Goal: Complete application form: Complete application form

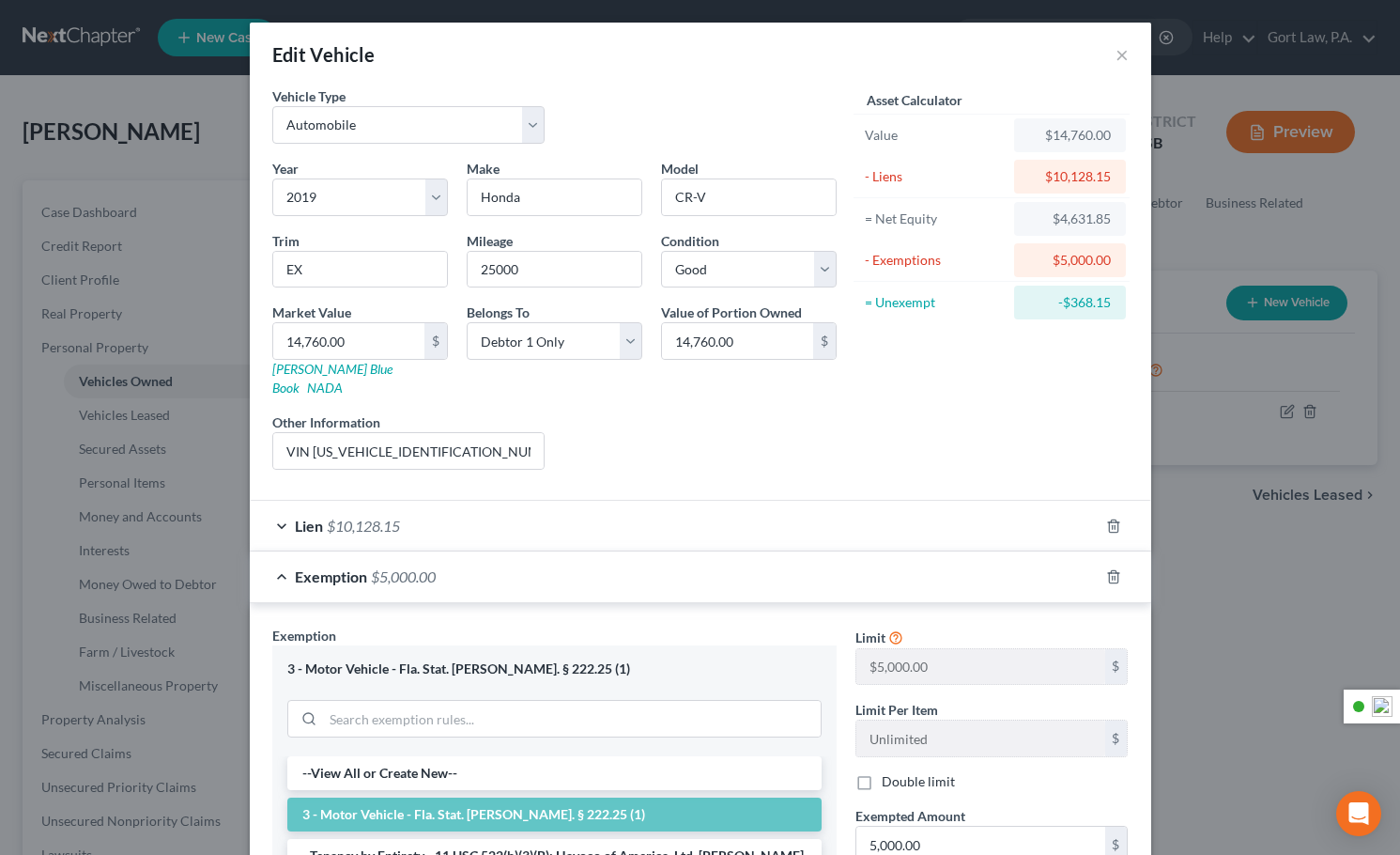
select select "0"
select select "7"
select select "2"
select select "0"
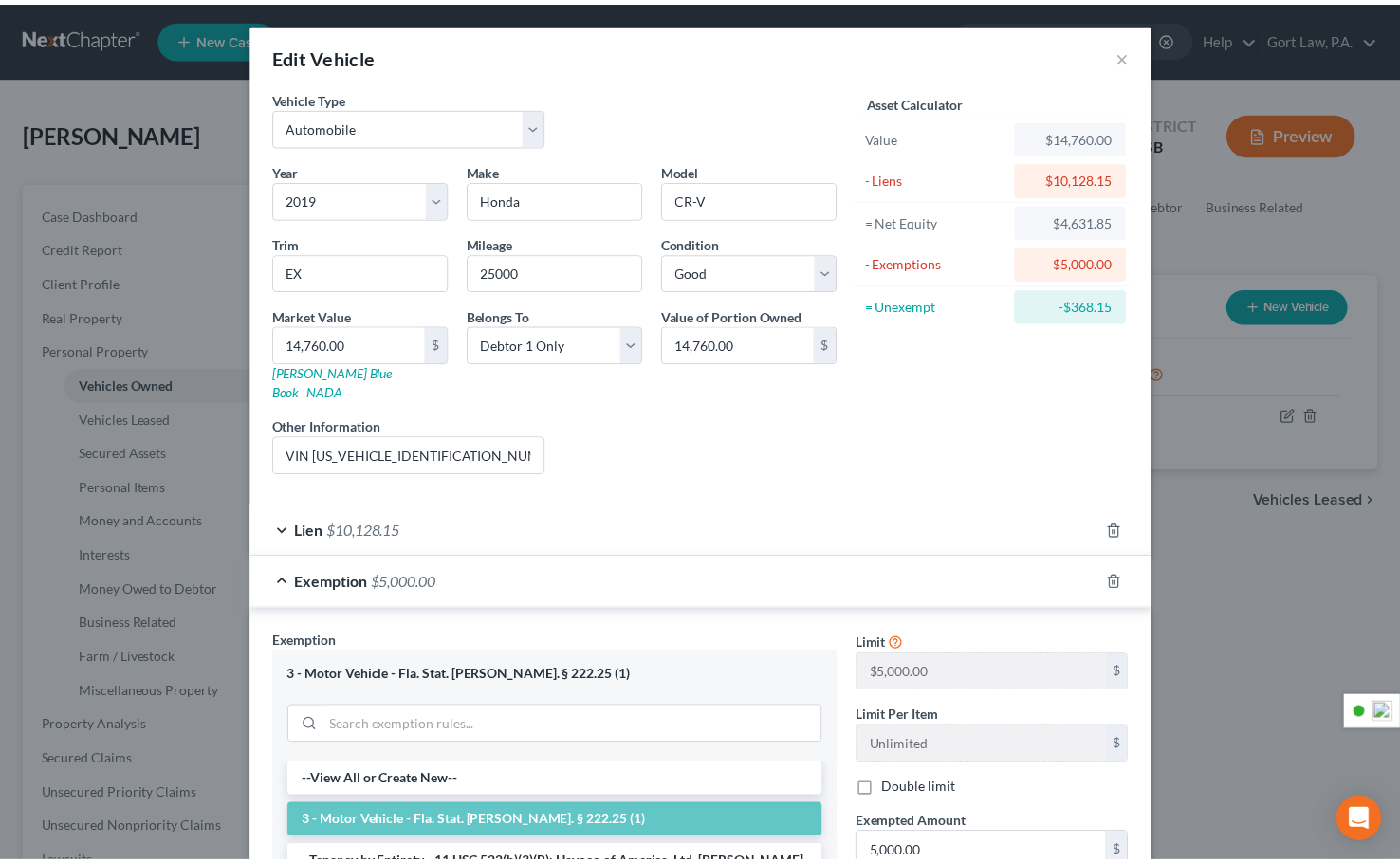
scroll to position [11, 0]
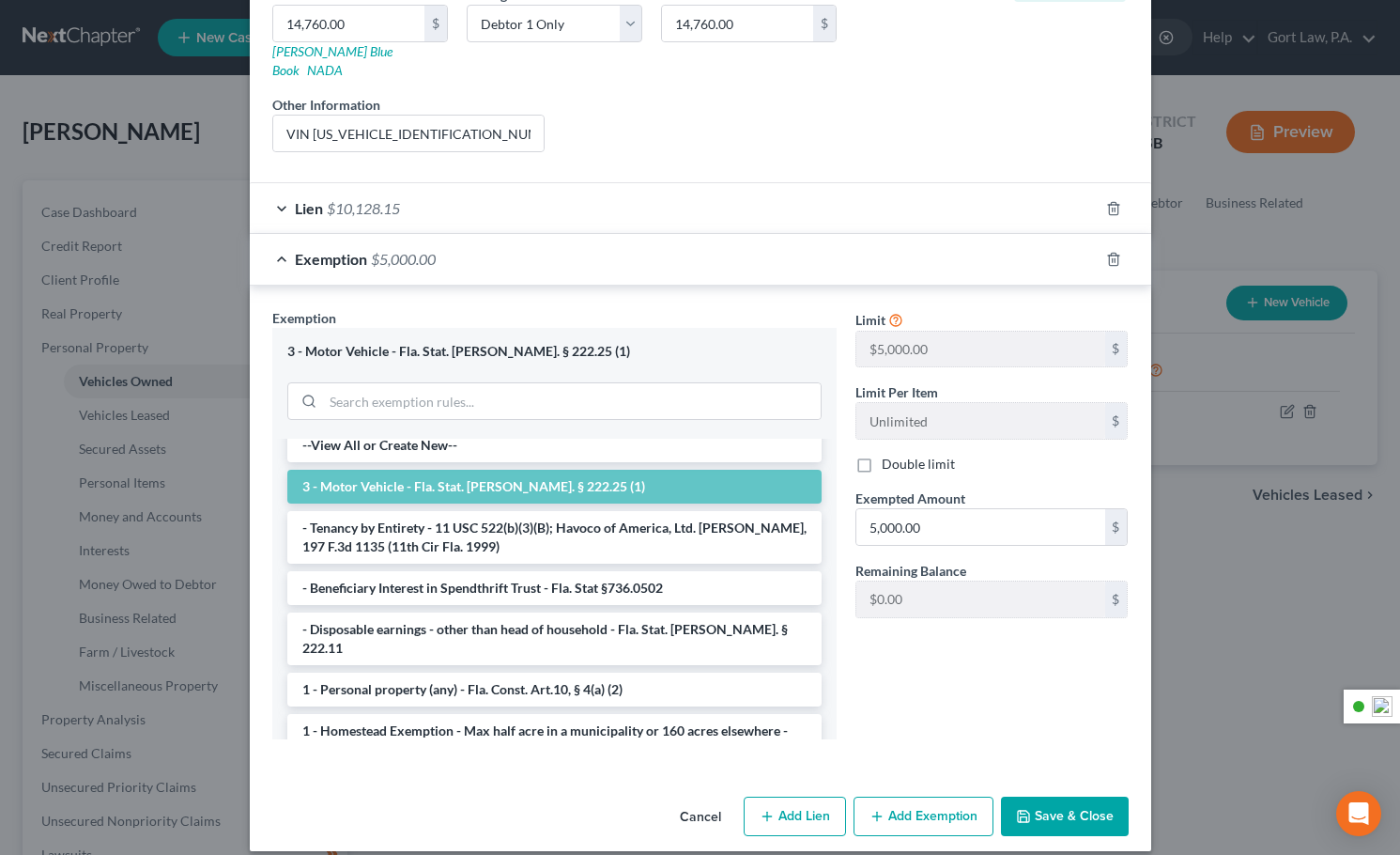
click at [1068, 797] on button "Save & Close" at bounding box center [1065, 816] width 128 height 39
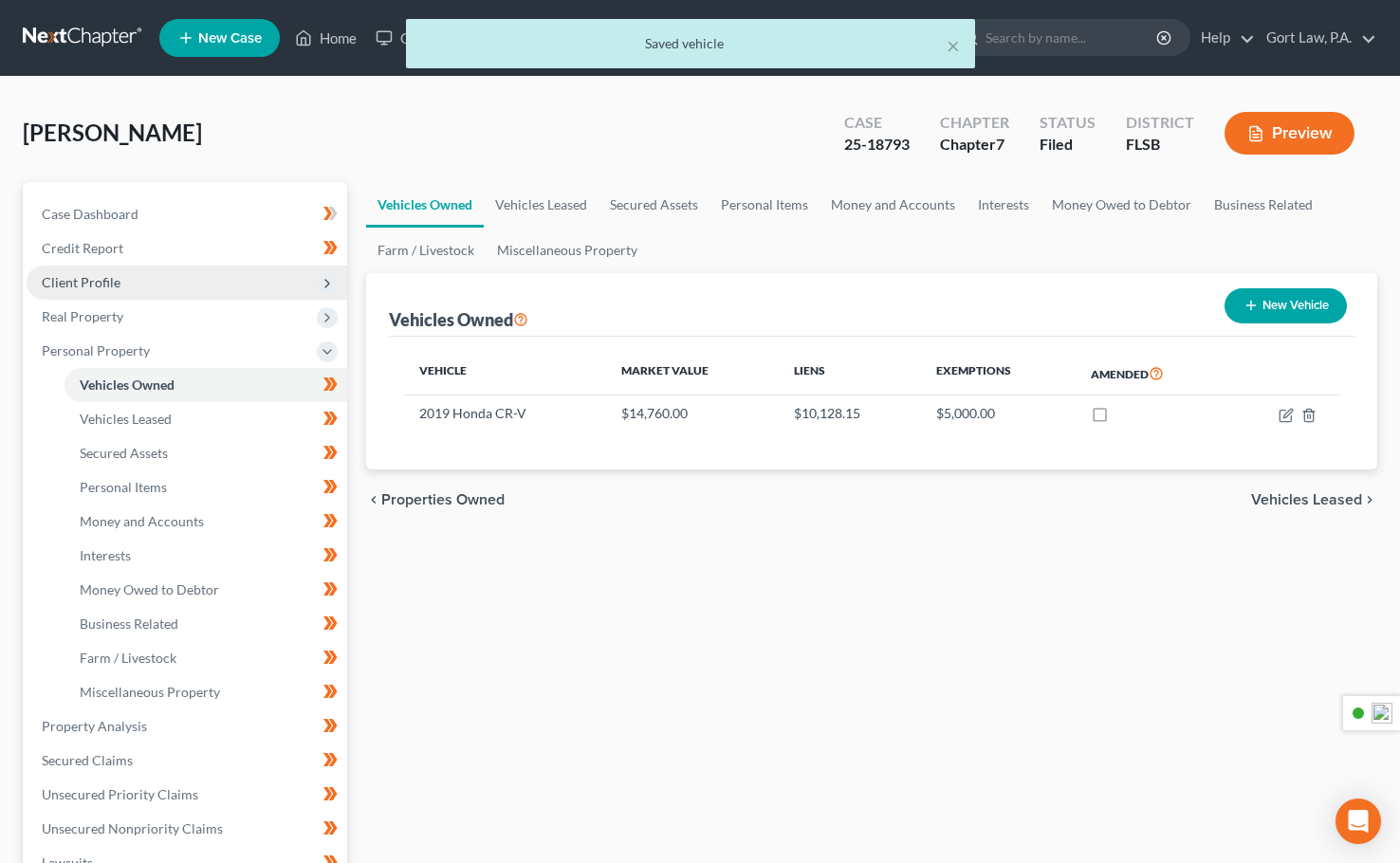
click at [115, 288] on span "Client Profile" at bounding box center [81, 281] width 79 height 16
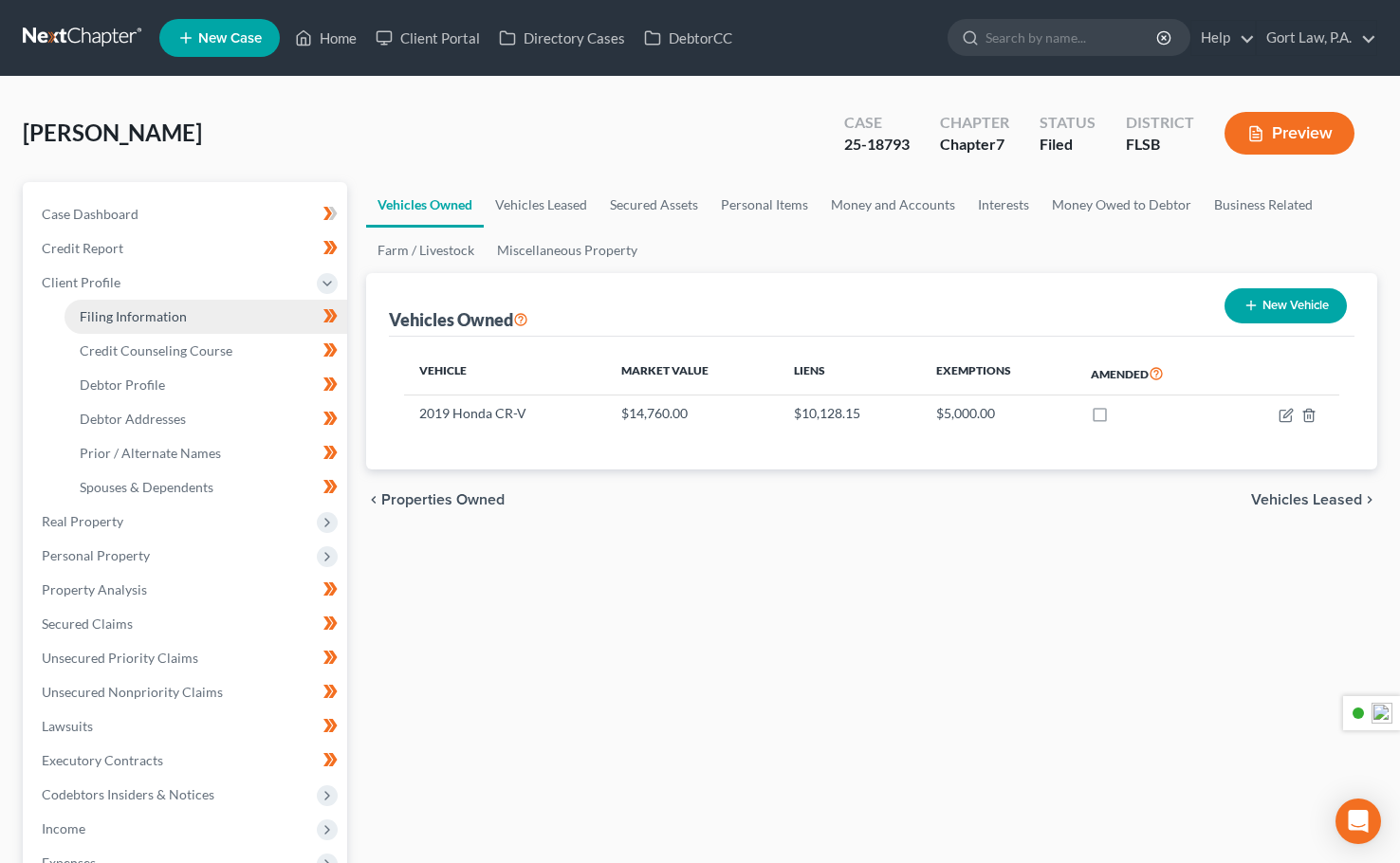
click at [144, 316] on span "Filing Information" at bounding box center [133, 316] width 107 height 16
select select "1"
select select "0"
select select "17"
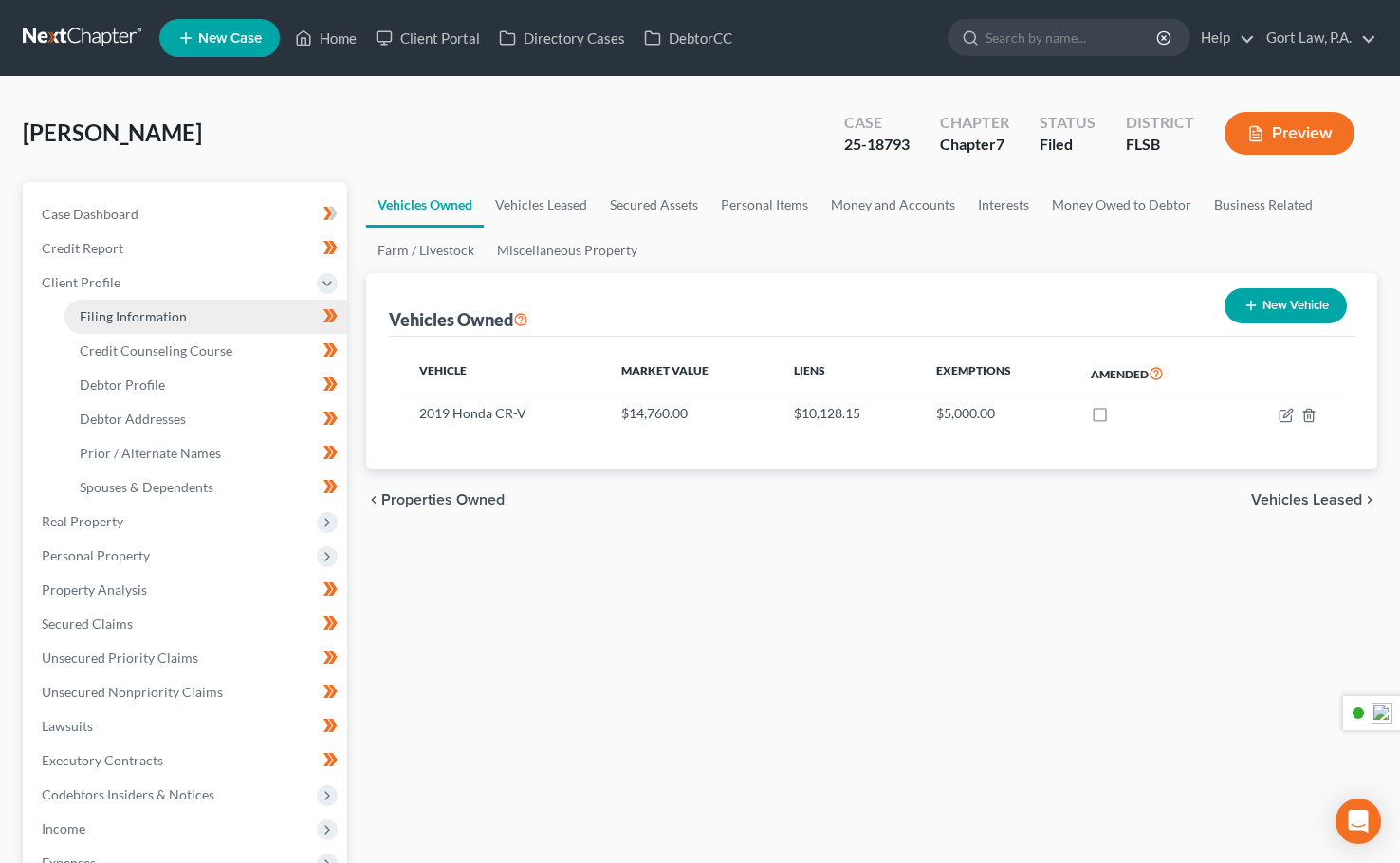
select select "0"
select select "9"
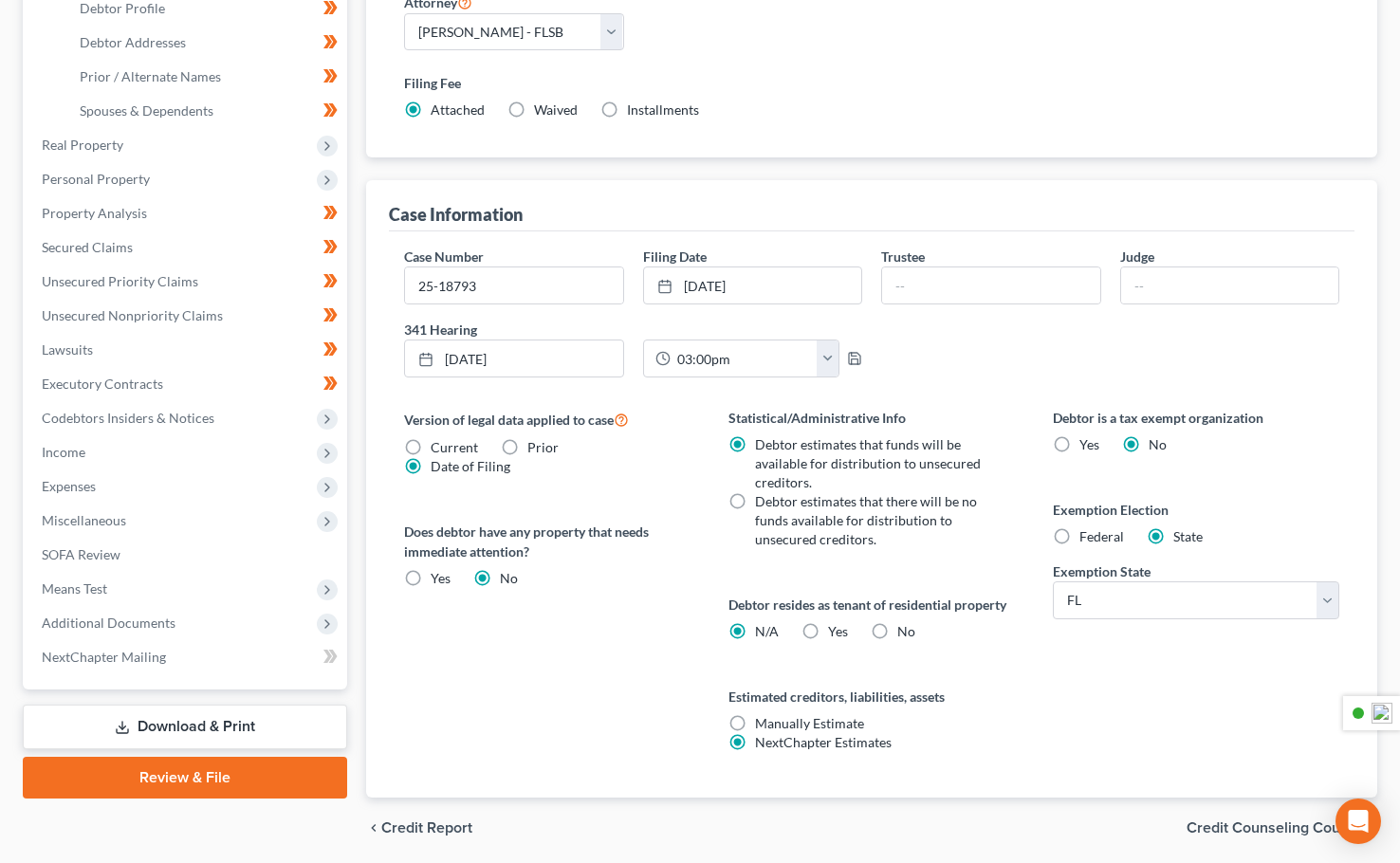
scroll to position [379, 0]
